Goal: Information Seeking & Learning: Check status

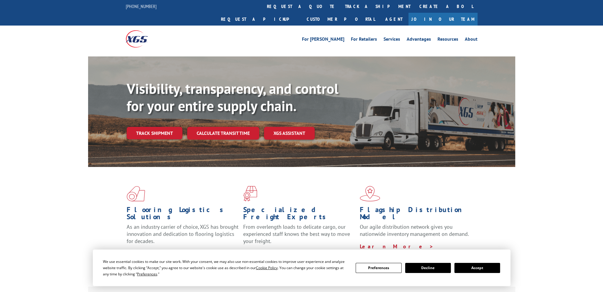
click at [157, 127] on link "Track shipment" at bounding box center [155, 133] width 56 height 12
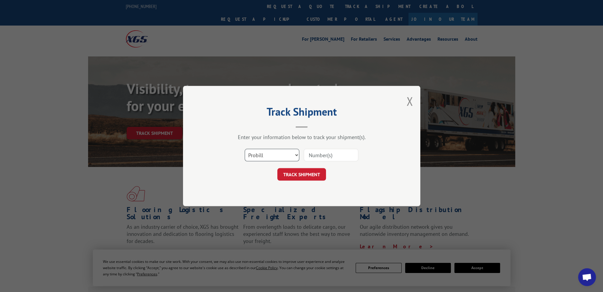
click at [272, 154] on select "Select category... Probill BOL PO" at bounding box center [272, 155] width 55 height 12
select select "bol"
click at [245, 149] on select "Select category... Probill BOL PO" at bounding box center [272, 155] width 55 height 12
click at [322, 156] on input at bounding box center [331, 155] width 55 height 12
type input "372614"
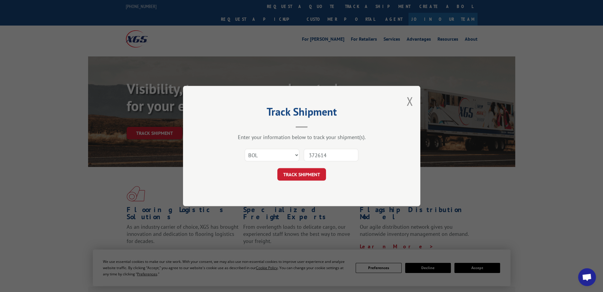
click button "TRACK SHIPMENT" at bounding box center [301, 174] width 49 height 12
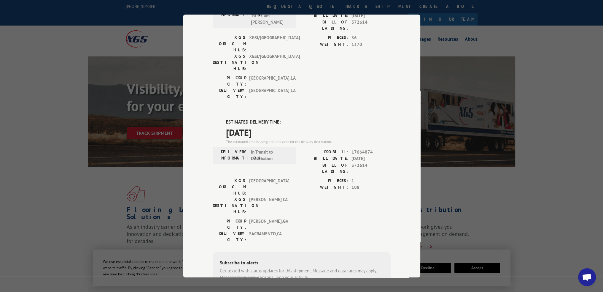
scroll to position [89, 0]
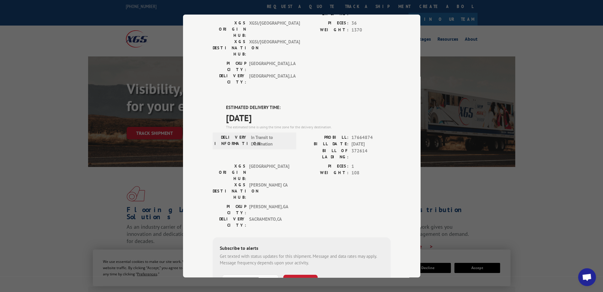
click at [264, 134] on span "In Transit to Destination" at bounding box center [271, 140] width 40 height 13
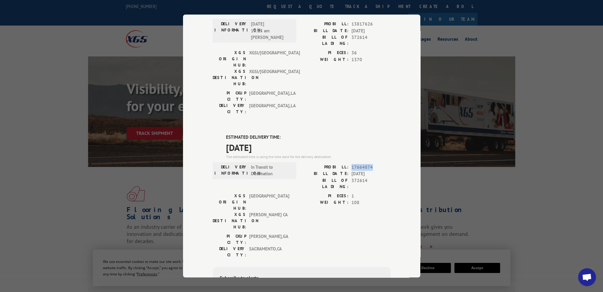
drag, startPoint x: 371, startPoint y: 132, endPoint x: 348, endPoint y: 131, distance: 22.5
click at [348, 164] on div "PROBILL: 17664874" at bounding box center [346, 167] width 89 height 7
copy span "17664874"
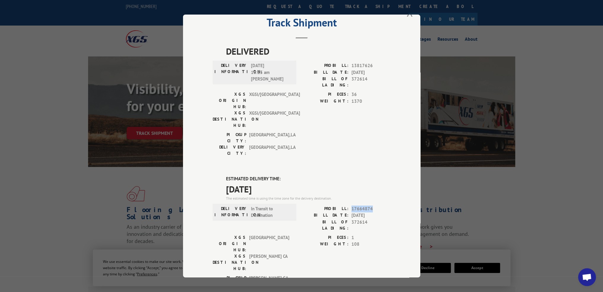
scroll to position [0, 0]
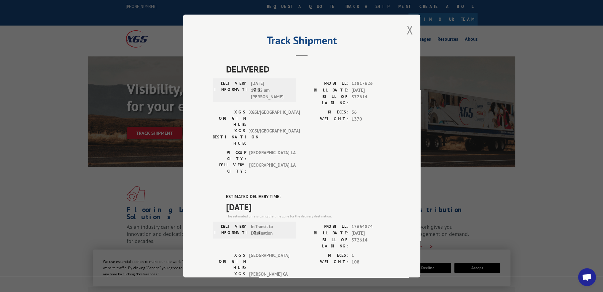
click at [411, 25] on div "Track Shipment DELIVERED DELIVERY INFORMATION: [DATE] 10:15 am [PERSON_NAME]: 1…" at bounding box center [301, 146] width 237 height 262
click at [408, 27] on button "Close modal" at bounding box center [409, 30] width 7 height 16
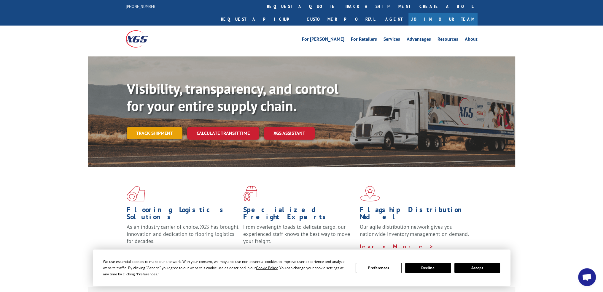
click at [149, 127] on link "Track shipment" at bounding box center [155, 133] width 56 height 12
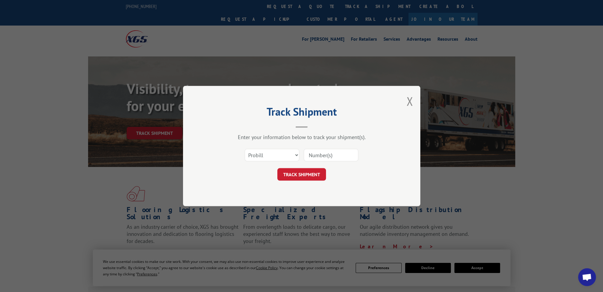
click at [323, 154] on input at bounding box center [331, 155] width 55 height 12
paste input "17664874"
type input "17664874"
click at [309, 172] on button "TRACK SHIPMENT" at bounding box center [301, 174] width 49 height 12
